Goal: Information Seeking & Learning: Learn about a topic

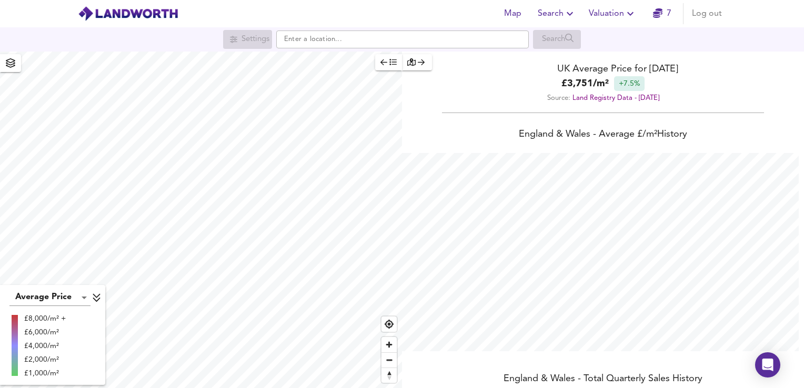
scroll to position [388, 804]
paste input "[STREET_ADDRESS][PERSON_NAME][PERSON_NAME]"
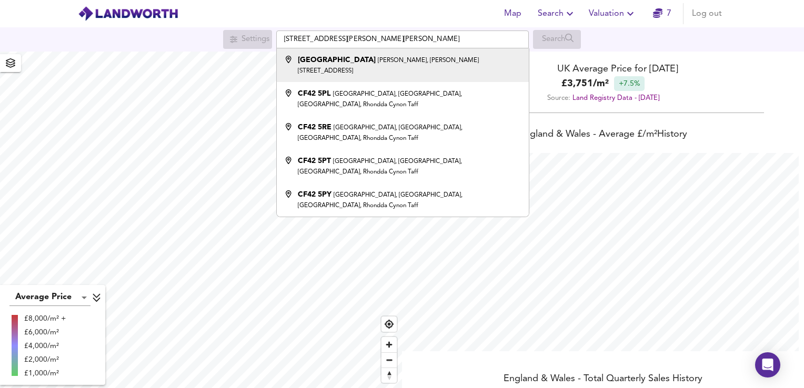
click at [417, 60] on small "[PERSON_NAME], [PERSON_NAME][STREET_ADDRESS]" at bounding box center [388, 65] width 181 height 17
type input "[STREET_ADDRESS]"
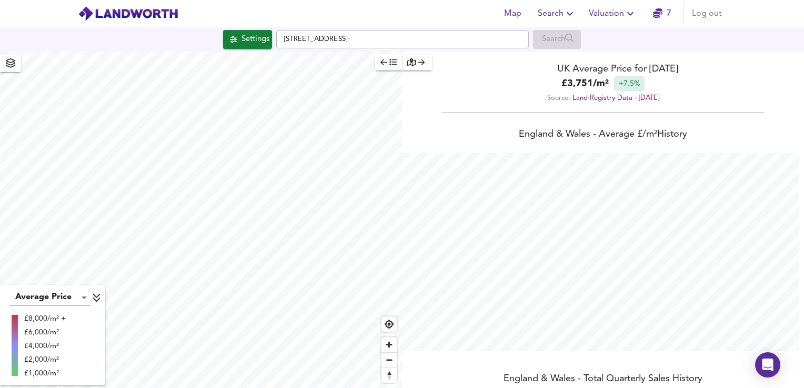
checkbox input "false"
checkbox input "true"
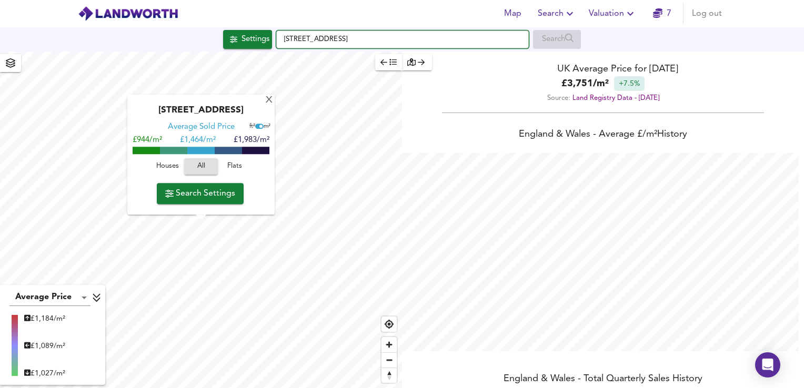
click at [284, 36] on input "[STREET_ADDRESS]" at bounding box center [402, 40] width 253 height 18
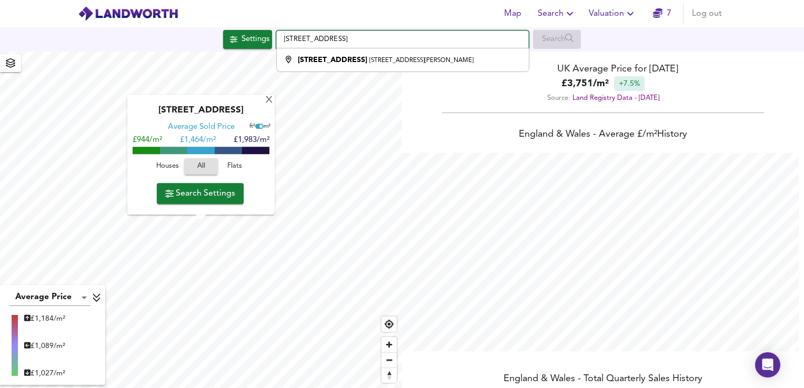
type input "[STREET_ADDRESS]"
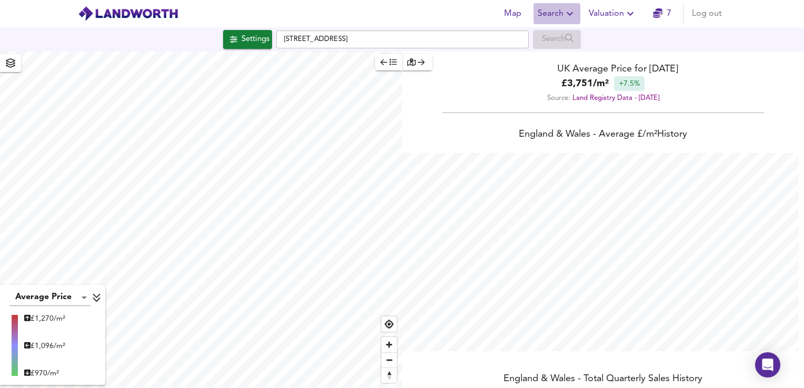
click at [561, 11] on span "Search" at bounding box center [557, 13] width 38 height 15
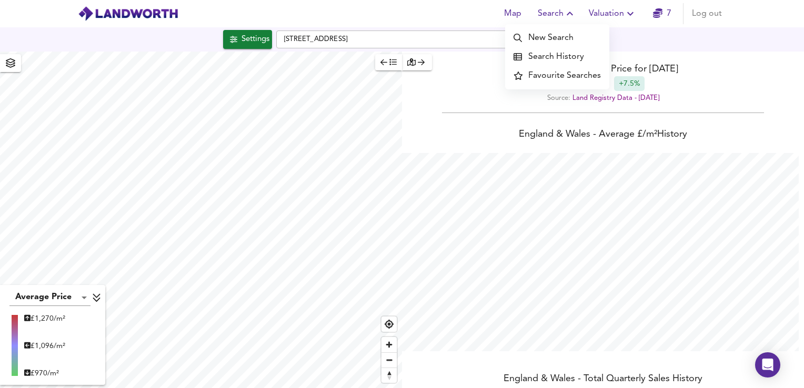
click at [558, 37] on li "New Search" at bounding box center [557, 37] width 104 height 19
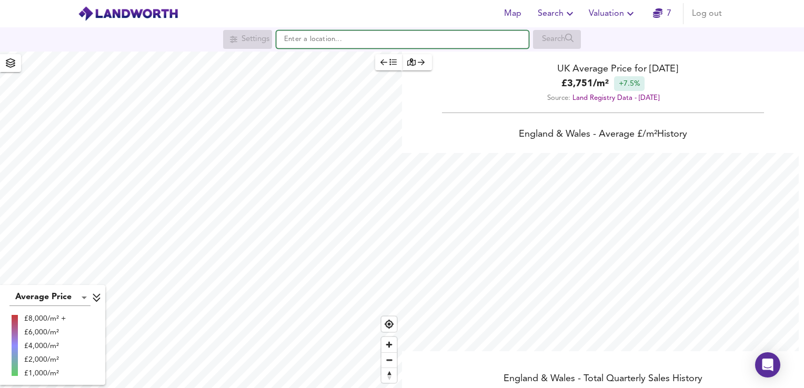
drag, startPoint x: 409, startPoint y: 41, endPoint x: 370, endPoint y: 41, distance: 38.9
click at [370, 41] on input "text" at bounding box center [402, 40] width 253 height 18
paste input "[STREET_ADDRESS][PERSON_NAME][PERSON_NAME]"
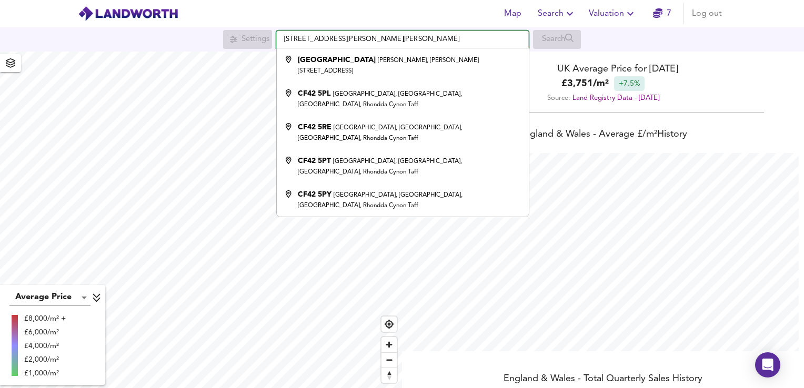
click at [285, 38] on input "[STREET_ADDRESS][PERSON_NAME][PERSON_NAME]" at bounding box center [402, 40] width 253 height 18
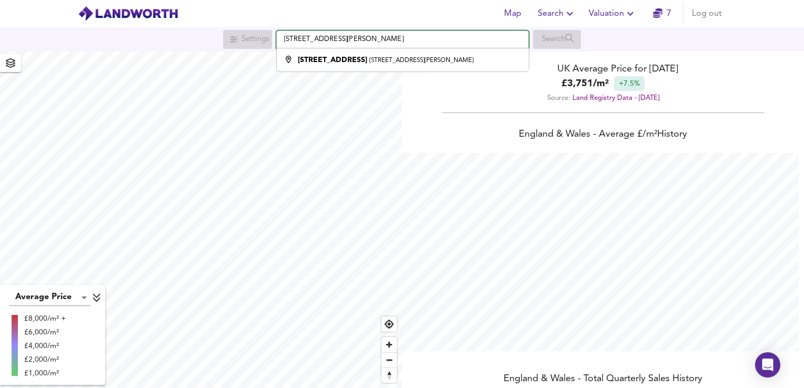
type input "[STREET_ADDRESS]"
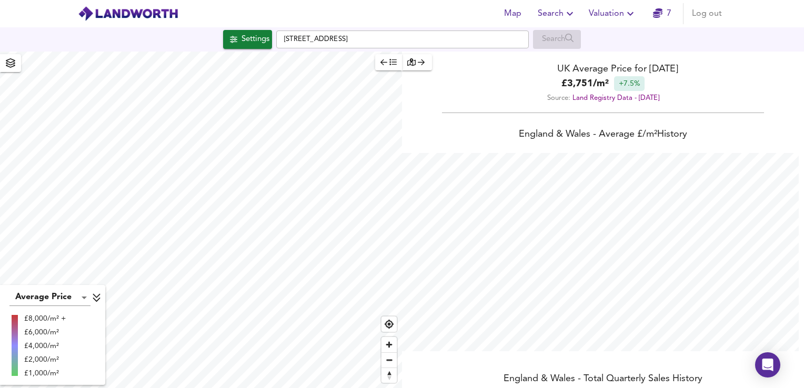
checkbox input "false"
checkbox input "true"
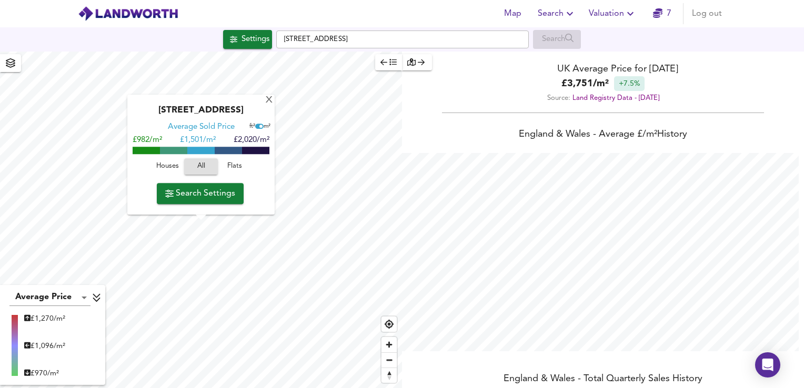
click at [211, 196] on span "Search Settings" at bounding box center [200, 193] width 70 height 15
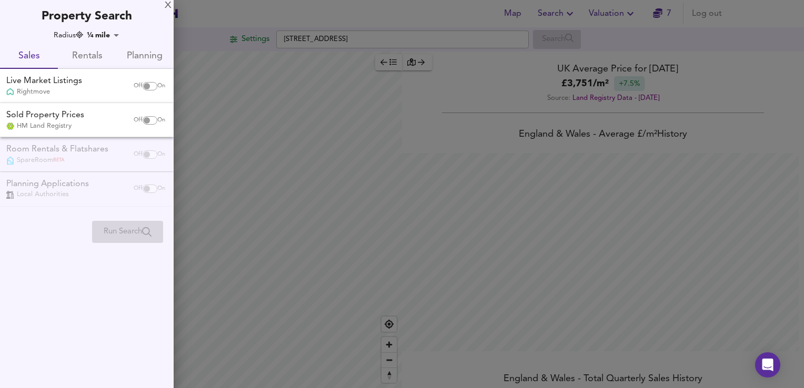
click at [146, 85] on input "checkbox" at bounding box center [146, 86] width 25 height 8
checkbox input "true"
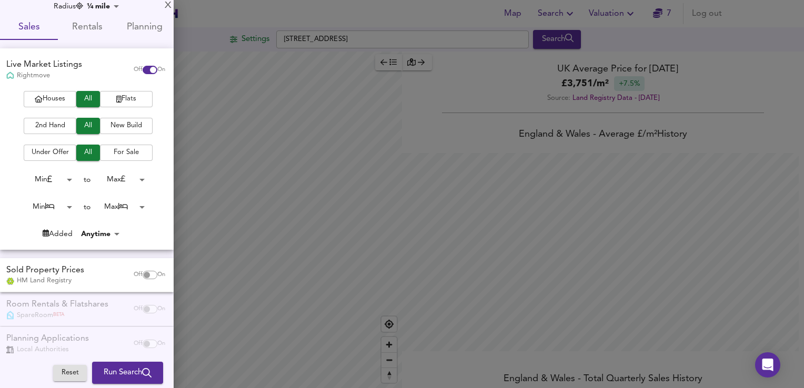
scroll to position [42, 0]
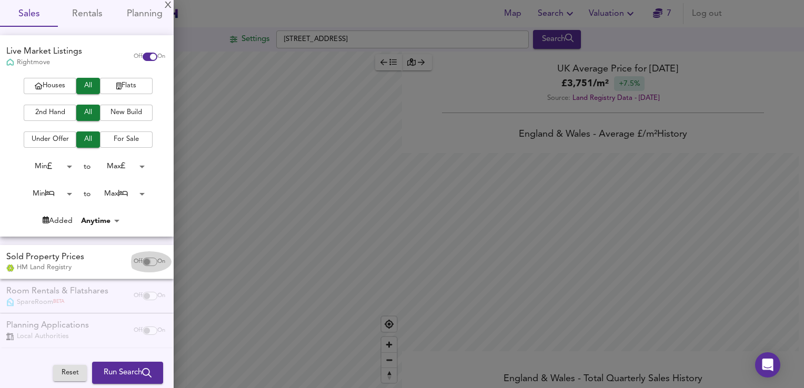
click at [142, 259] on input "checkbox" at bounding box center [146, 262] width 25 height 8
checkbox input "true"
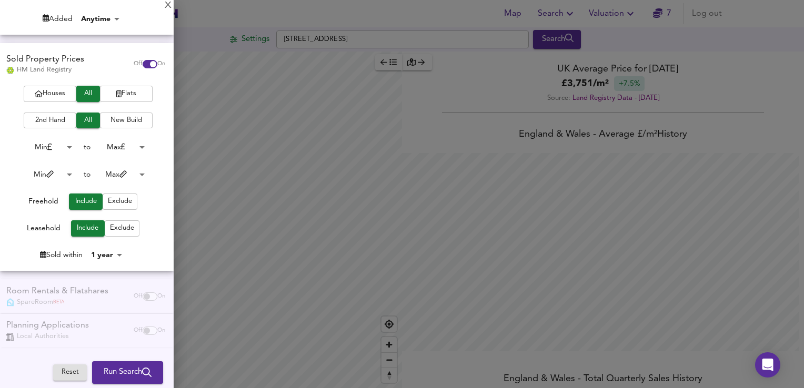
scroll to position [244, 0]
click at [134, 376] on span "Run Search" at bounding box center [128, 373] width 48 height 14
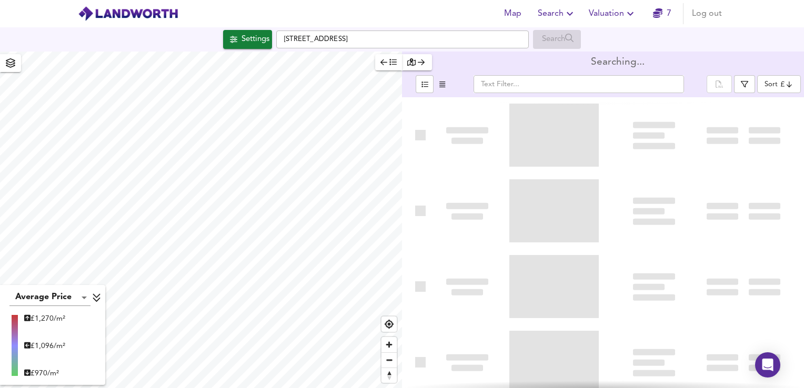
type input "bestdeal"
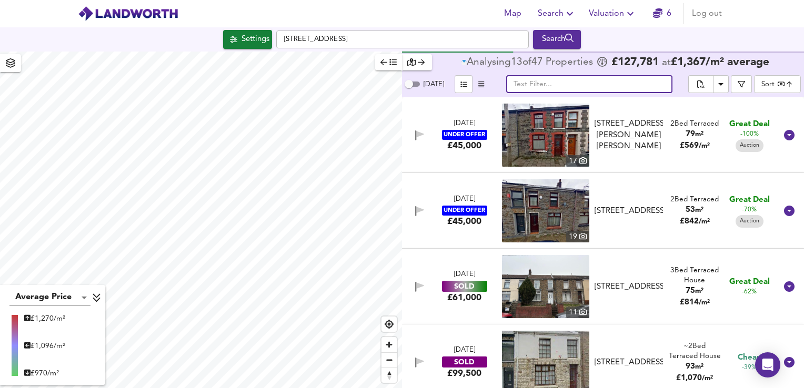
click at [545, 86] on input "text" at bounding box center [589, 84] width 166 height 18
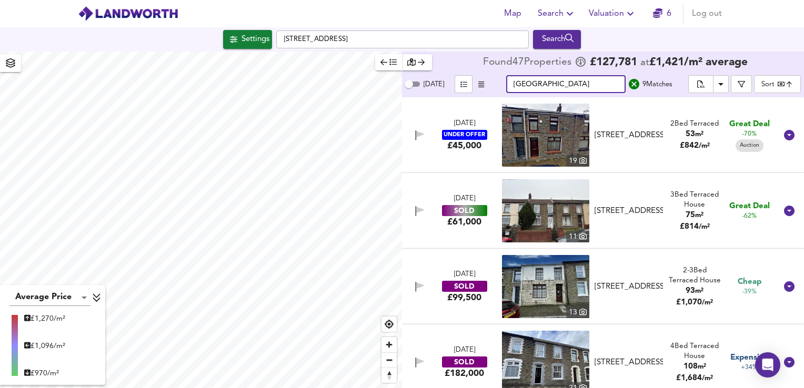
type input "dumfries street"
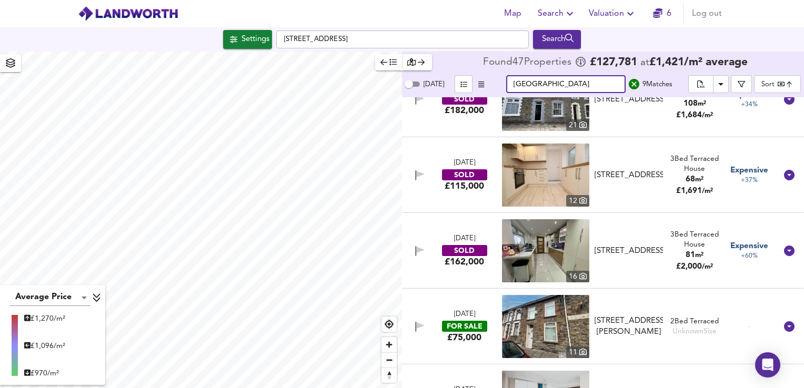
scroll to position [316, 0]
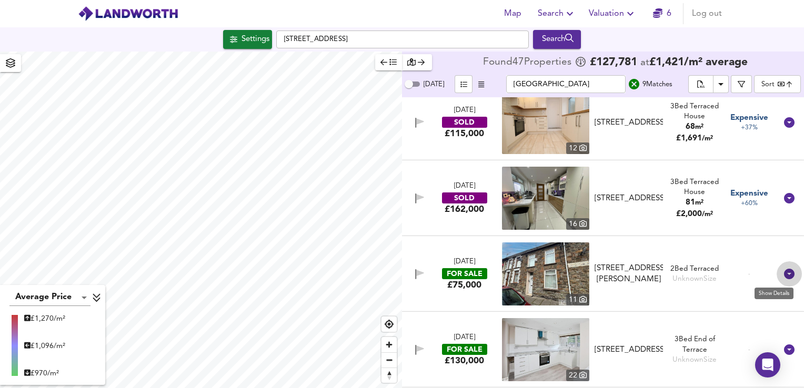
click at [785, 275] on icon at bounding box center [789, 274] width 11 height 11
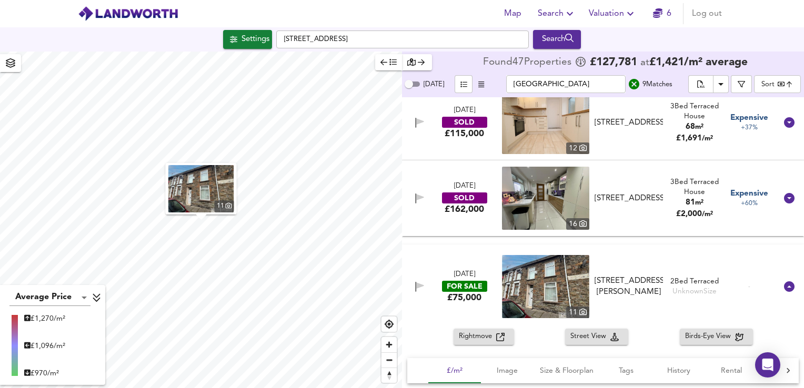
drag, startPoint x: 490, startPoint y: 340, endPoint x: 474, endPoint y: 334, distance: 17.5
drag, startPoint x: 474, startPoint y: 334, endPoint x: 440, endPoint y: 163, distance: 174.4
click at [417, 119] on div "18 Sept 2025 UNDER OFFER £45,000 19 78 Dumfries Street, Treherbert, Treorchy, M…" at bounding box center [603, 242] width 402 height 291
click at [481, 342] on span "Rightmove" at bounding box center [477, 337] width 37 height 12
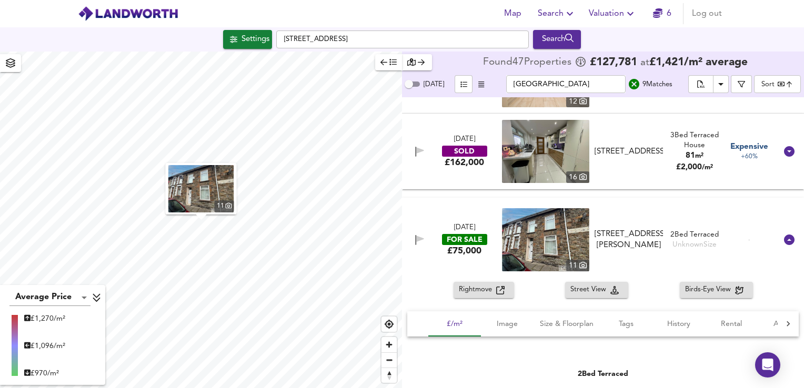
scroll to position [304, 0]
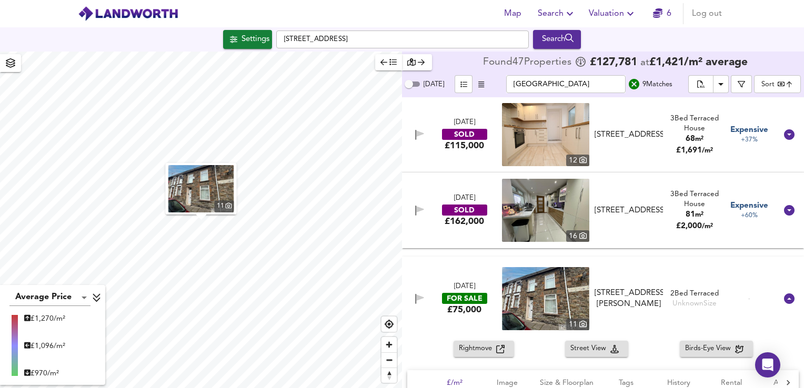
click at [196, 188] on img "button" at bounding box center [201, 188] width 66 height 47
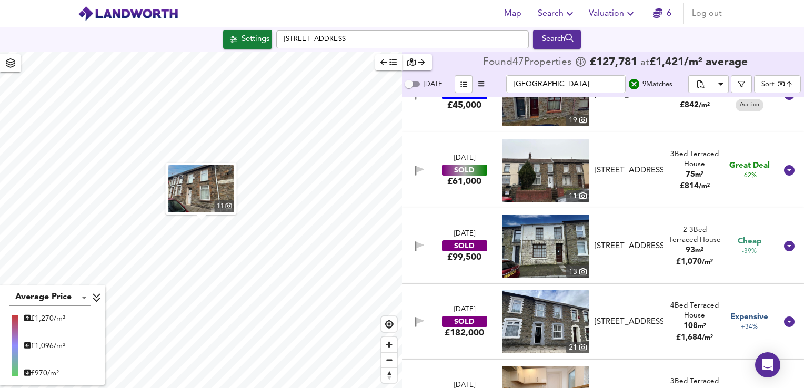
scroll to position [0, 0]
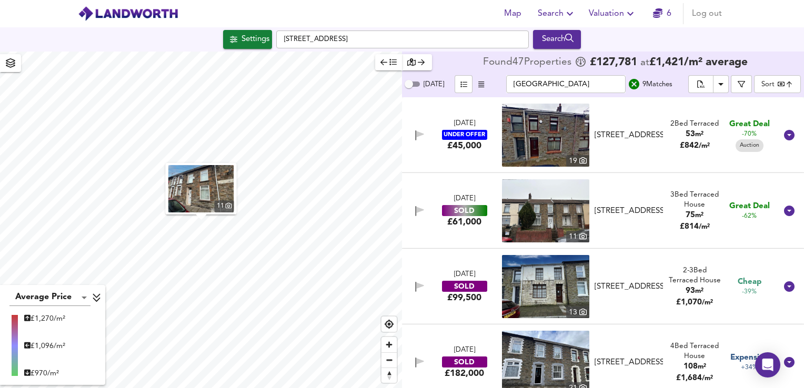
click at [748, 148] on span "Auction" at bounding box center [749, 146] width 28 height 8
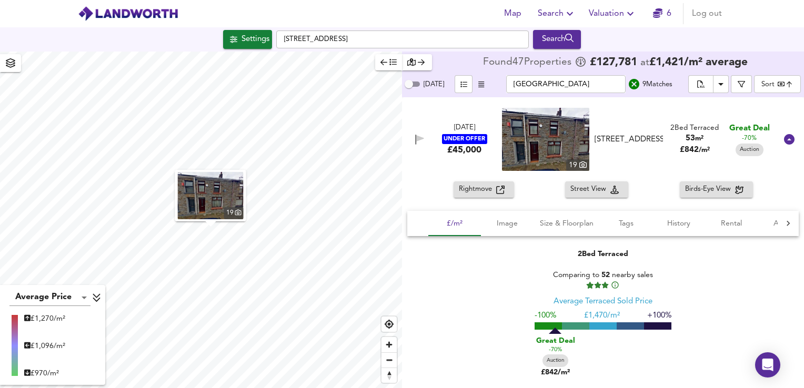
click at [777, 132] on div at bounding box center [788, 139] width 25 height 25
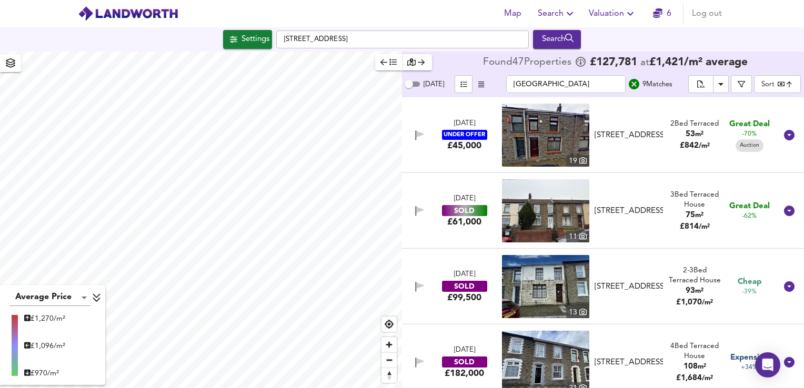
click at [776, 134] on div at bounding box center [788, 135] width 25 height 25
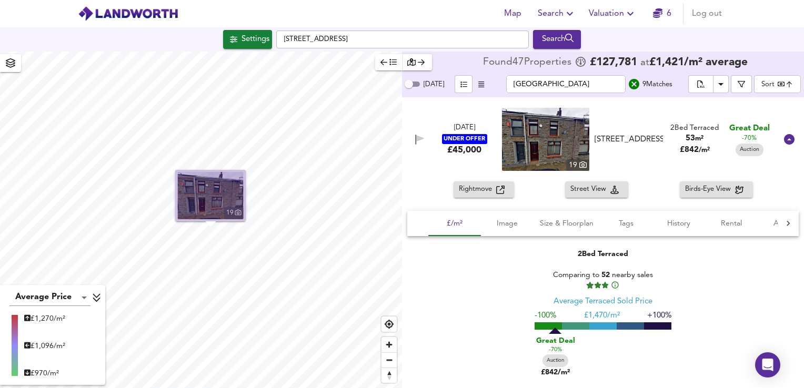
click at [205, 201] on img "button" at bounding box center [211, 195] width 66 height 47
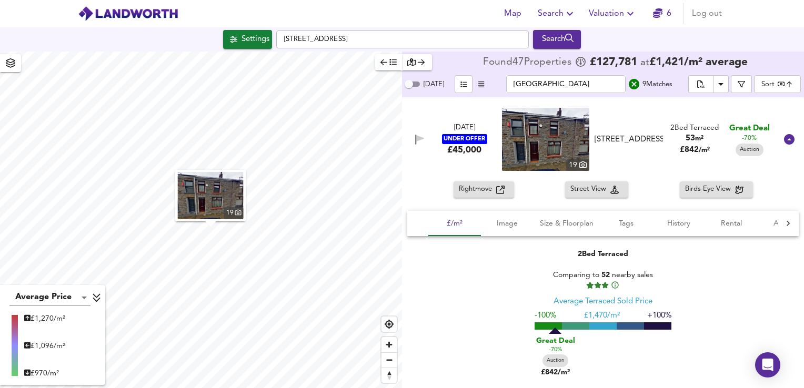
click at [784, 138] on icon at bounding box center [789, 139] width 11 height 11
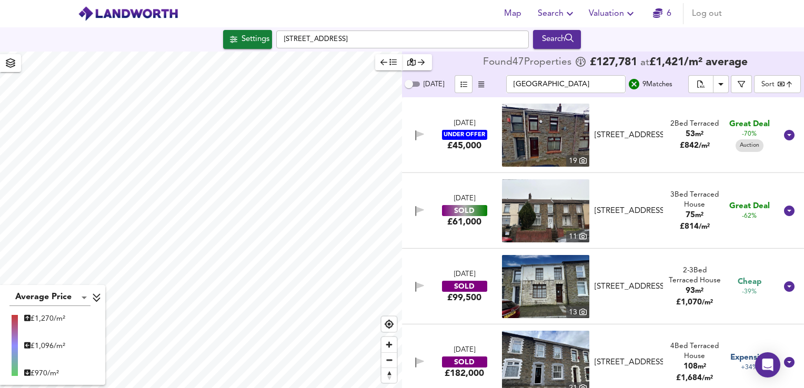
click at [539, 209] on img at bounding box center [545, 210] width 87 height 63
click at [784, 211] on icon at bounding box center [789, 211] width 13 height 13
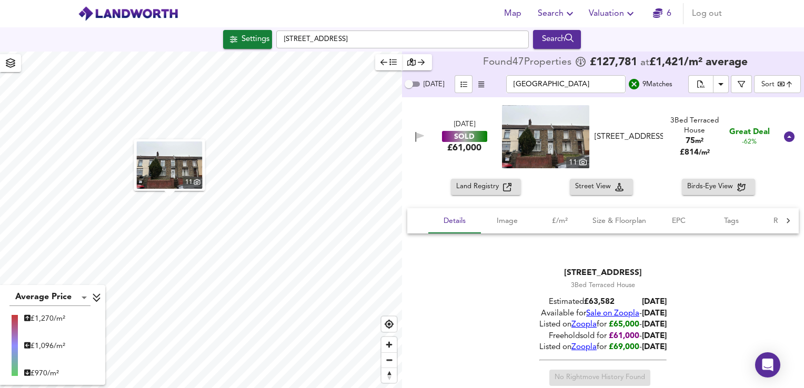
scroll to position [105, 0]
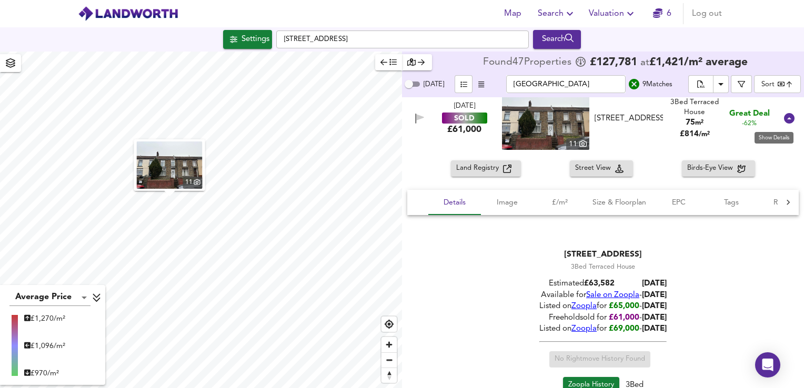
click at [784, 121] on icon at bounding box center [789, 118] width 11 height 11
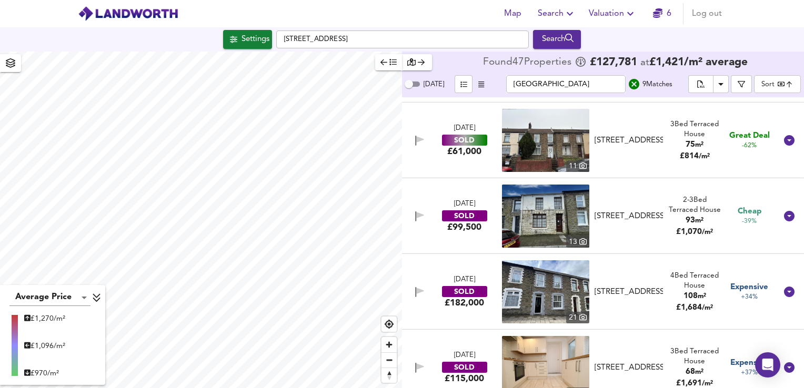
scroll to position [53, 0]
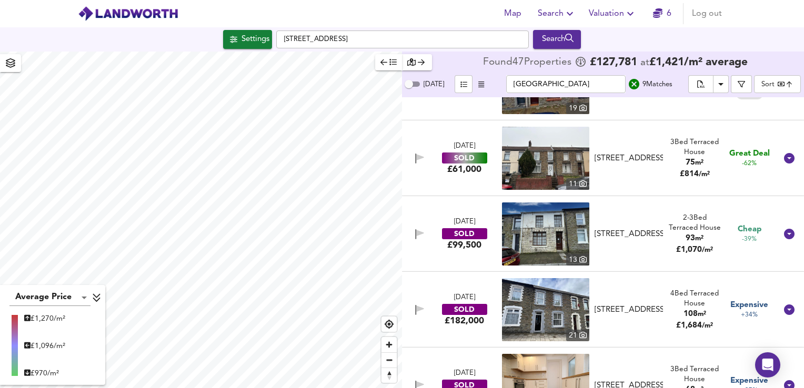
click at [536, 172] on img at bounding box center [545, 158] width 87 height 63
click at [785, 161] on icon at bounding box center [789, 158] width 11 height 11
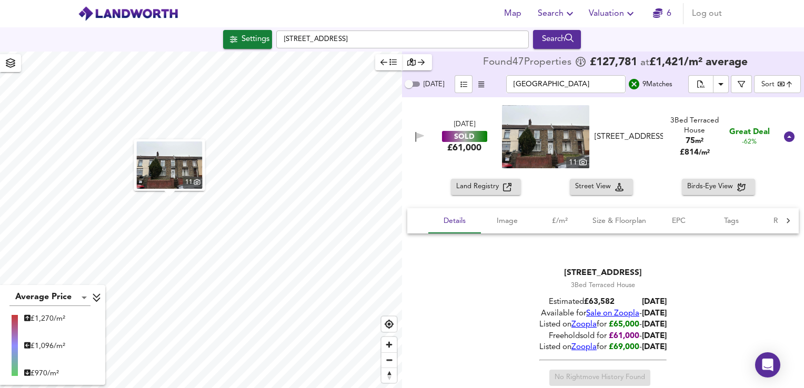
scroll to position [105, 0]
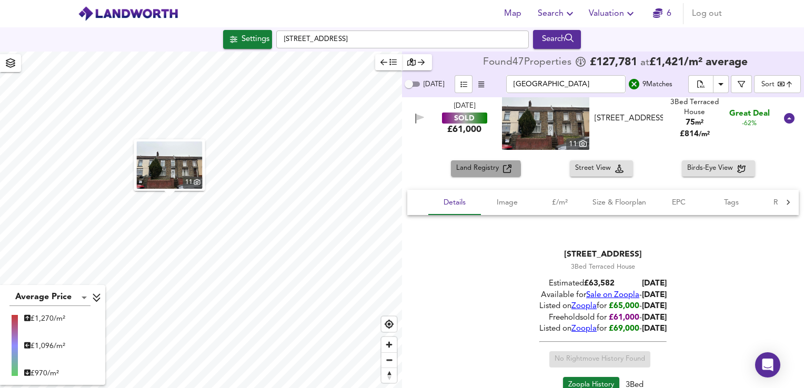
drag, startPoint x: 497, startPoint y: 174, endPoint x: 476, endPoint y: 172, distance: 21.1
click at [476, 172] on span "Land Registry" at bounding box center [479, 169] width 47 height 12
click at [784, 118] on icon at bounding box center [789, 118] width 11 height 11
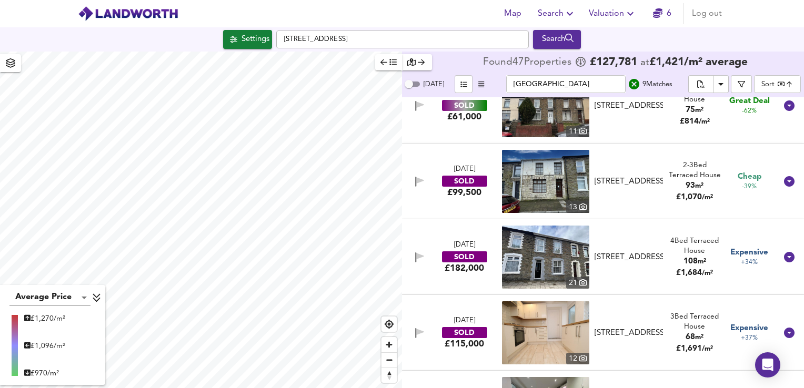
click at [577, 130] on div "11" at bounding box center [577, 132] width 23 height 12
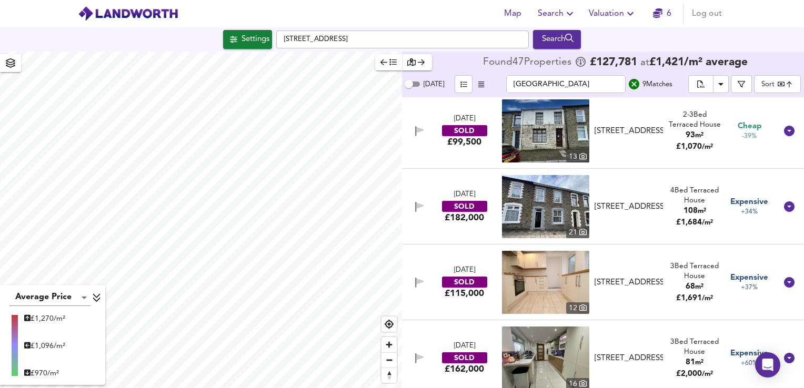
scroll to position [158, 0]
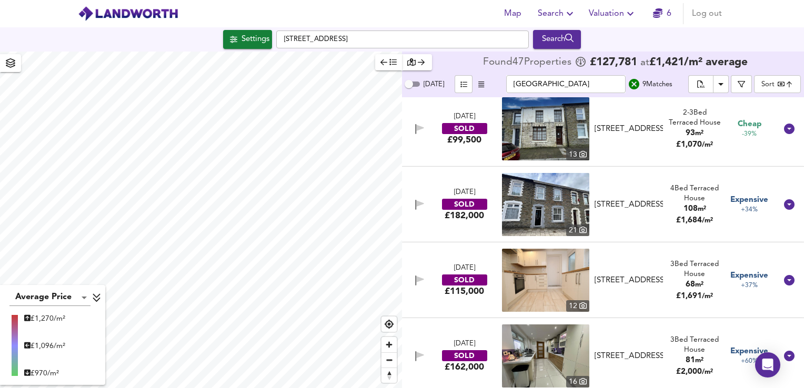
click at [548, 278] on img at bounding box center [545, 280] width 87 height 63
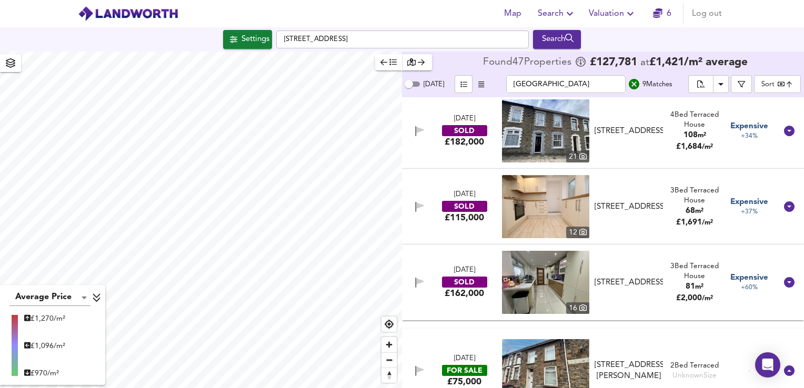
scroll to position [263, 0]
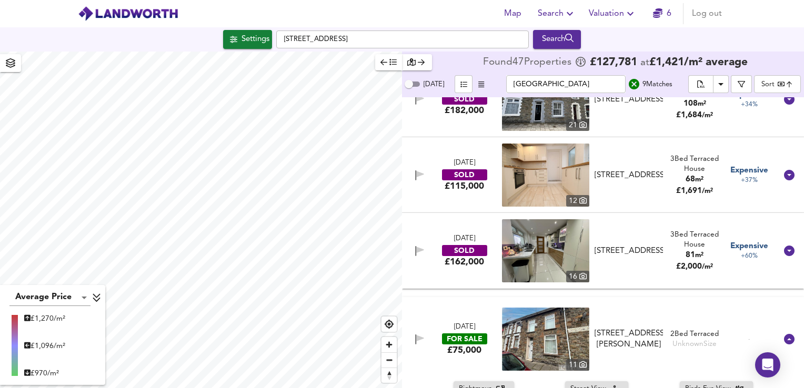
click at [553, 237] on img at bounding box center [545, 250] width 87 height 63
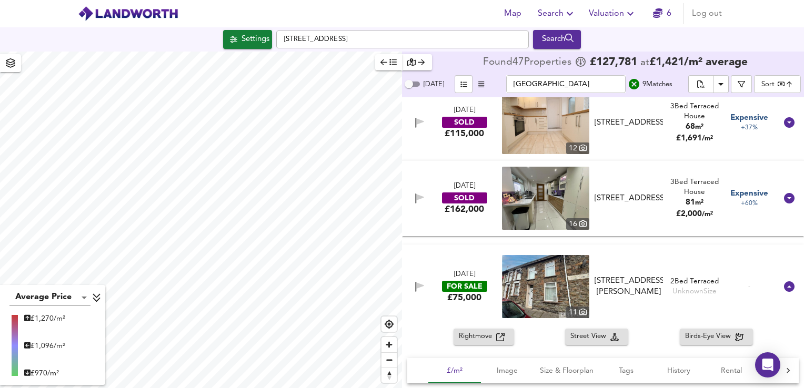
scroll to position [210, 0]
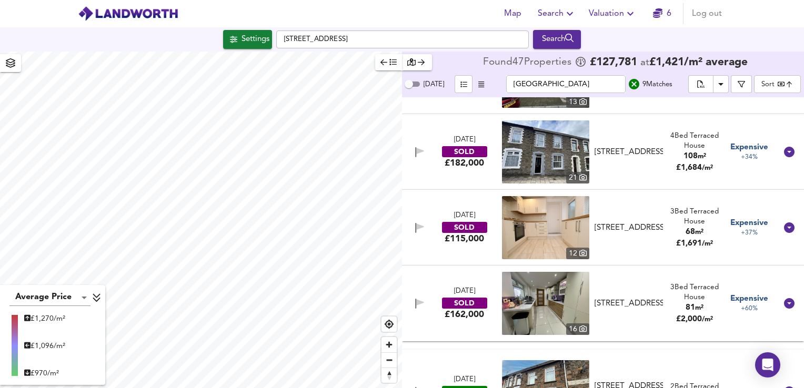
click at [540, 231] on img at bounding box center [545, 227] width 87 height 63
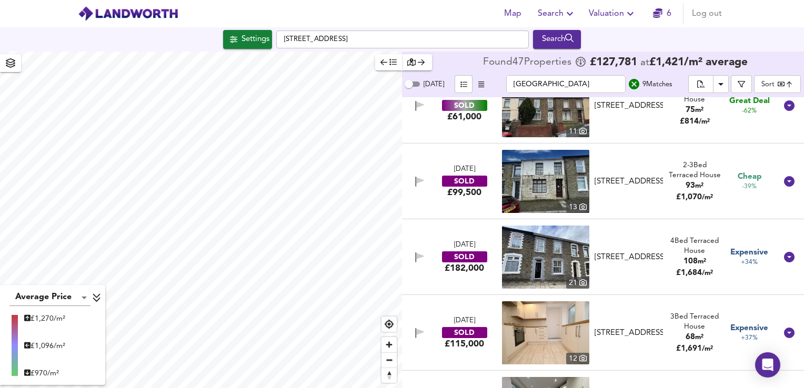
scroll to position [53, 0]
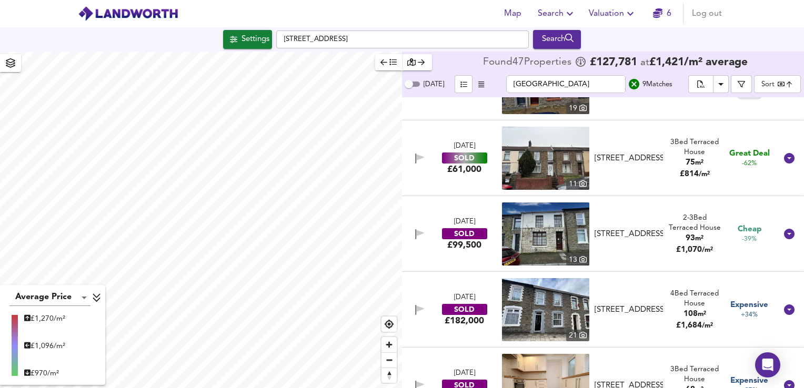
click at [522, 233] on img at bounding box center [545, 234] width 87 height 63
click at [532, 157] on img at bounding box center [545, 158] width 87 height 63
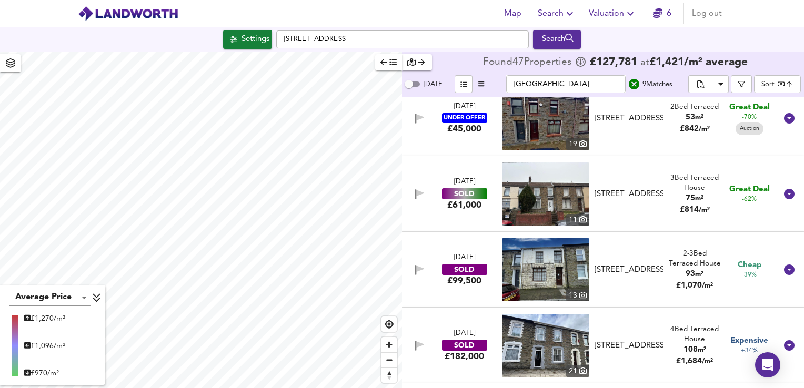
scroll to position [0, 0]
